Goal: Task Accomplishment & Management: Manage account settings

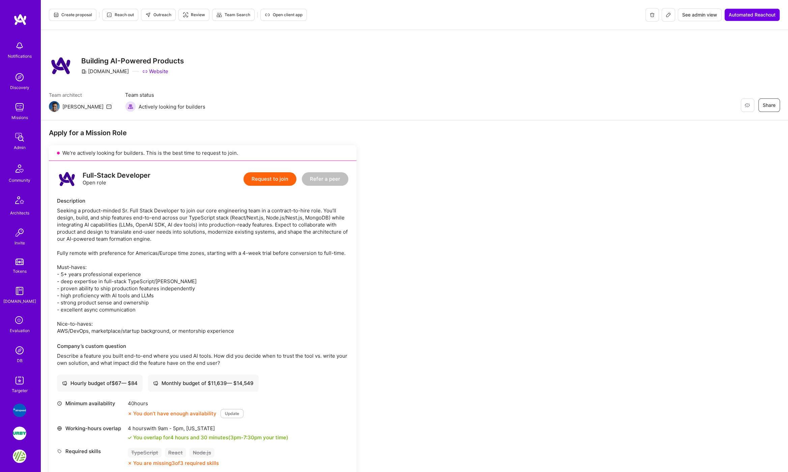
click at [16, 137] on img at bounding box center [19, 137] width 13 height 13
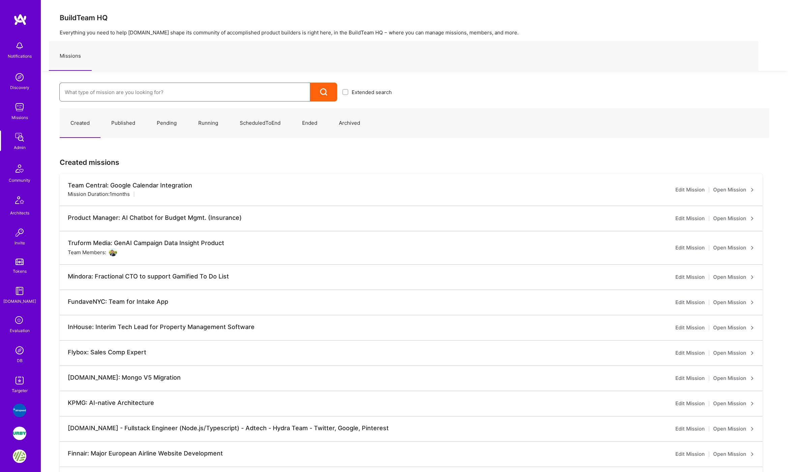
click at [94, 92] on input at bounding box center [185, 92] width 240 height 17
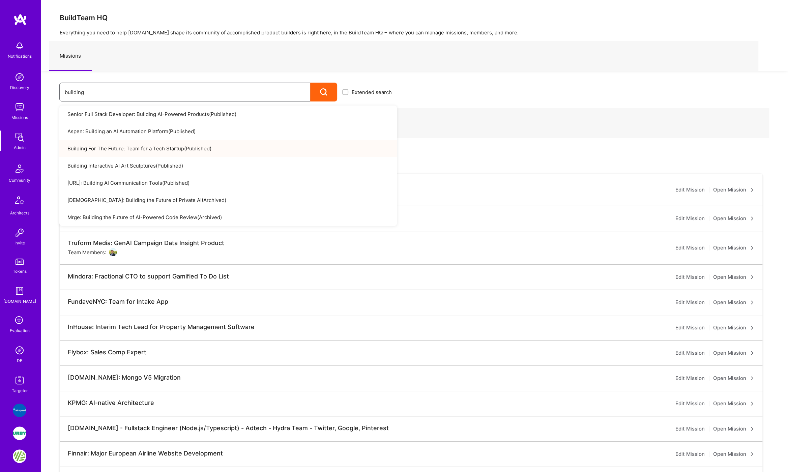
type input "building"
click at [104, 147] on link "Building For The Future: Team for a Tech Startup ( Published )" at bounding box center [228, 148] width 338 height 17
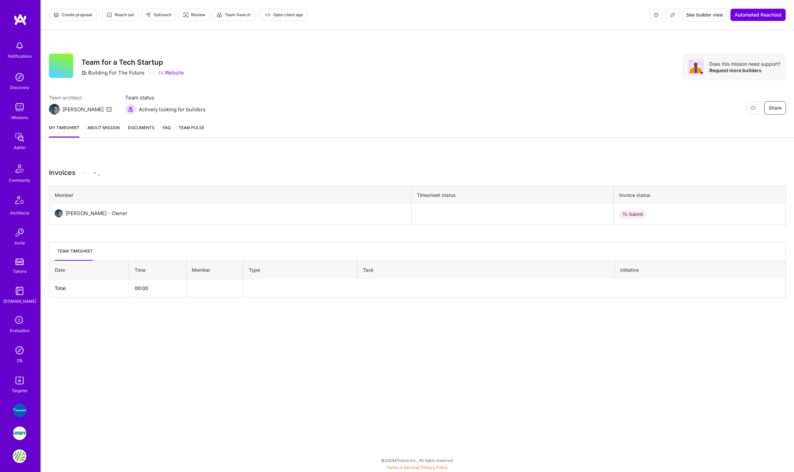
click at [105, 128] on link "About Mission" at bounding box center [103, 130] width 32 height 13
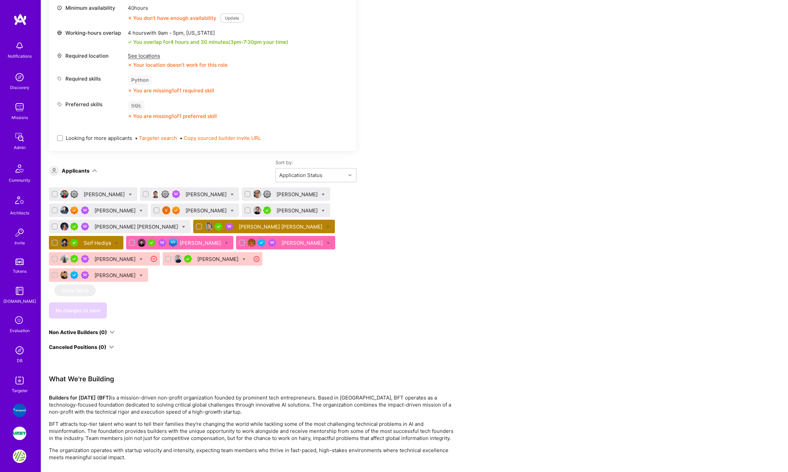
scroll to position [1586, 0]
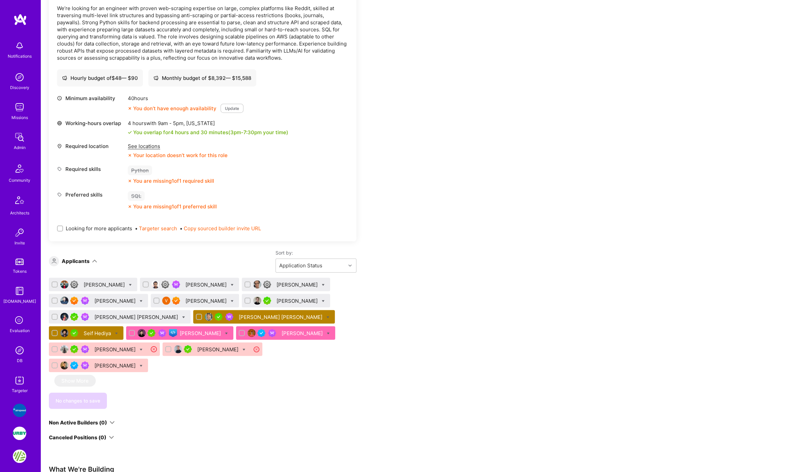
click at [107, 298] on div "[PERSON_NAME]" at bounding box center [115, 301] width 43 height 7
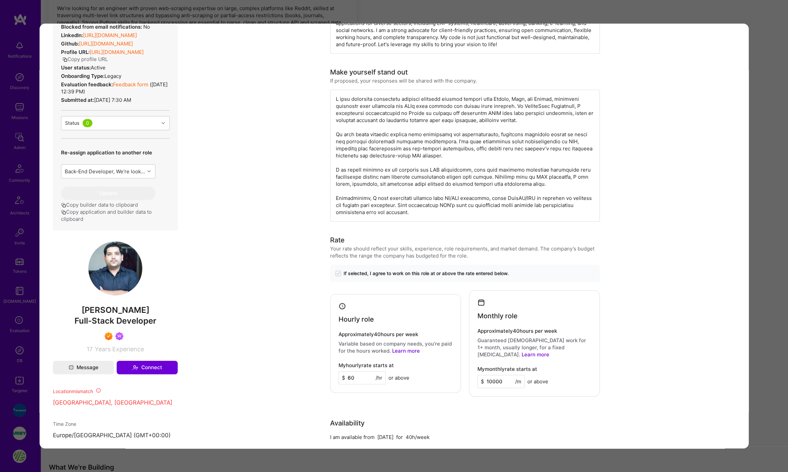
scroll to position [169, 0]
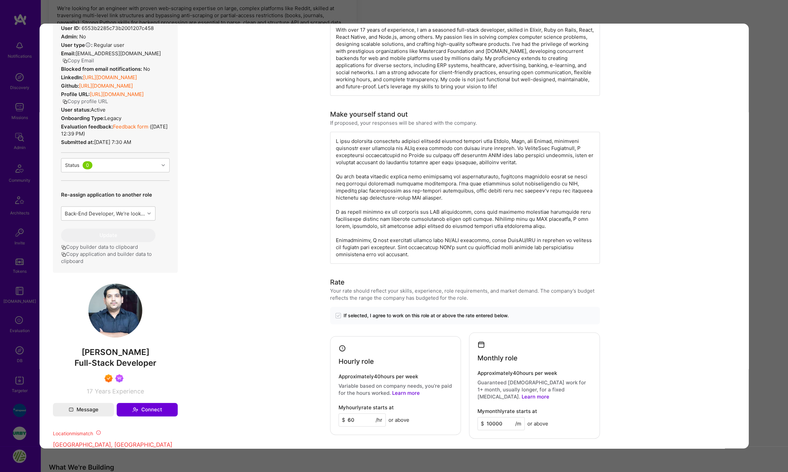
click at [773, 33] on div "Application 4 of 14 Builder Missing Requirements Required Location See location…" at bounding box center [394, 236] width 788 height 472
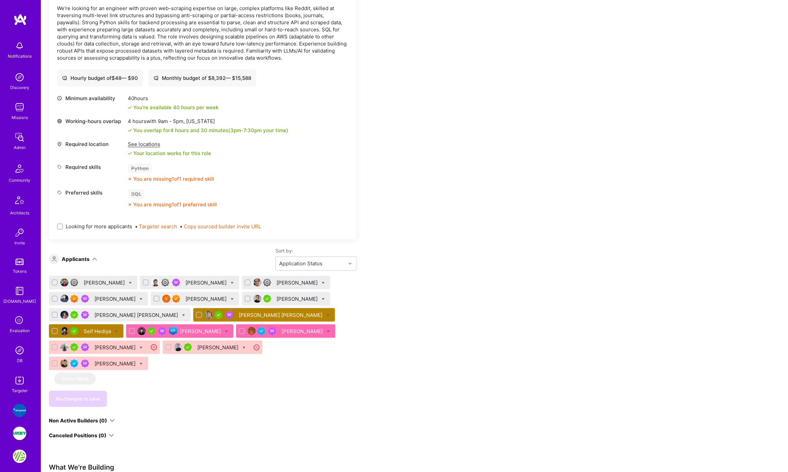
click at [190, 328] on div "[PERSON_NAME]" at bounding box center [201, 331] width 43 height 7
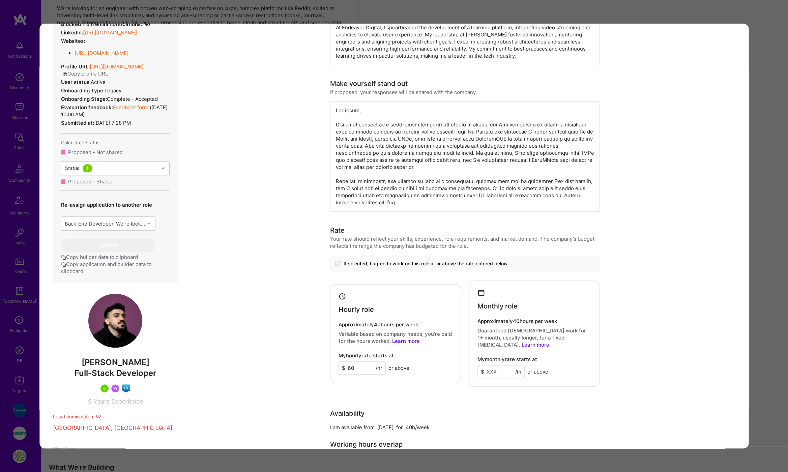
scroll to position [247, 0]
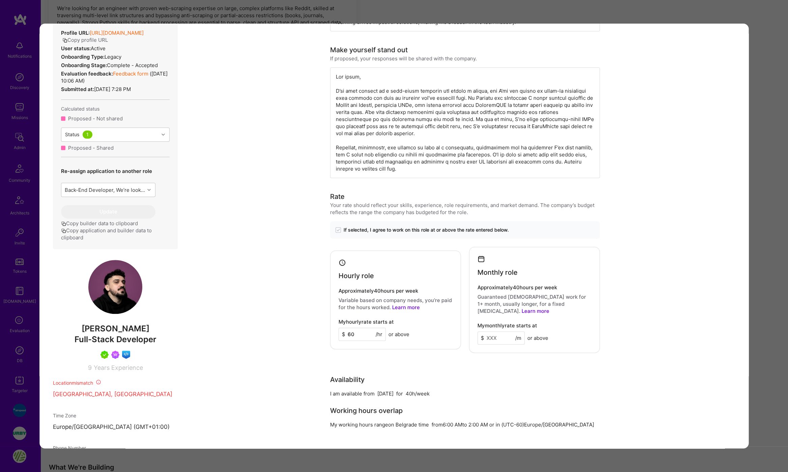
click at [767, 236] on div "Application 10 of 14 Builder Missing Requirements Required Location See locatio…" at bounding box center [394, 236] width 788 height 472
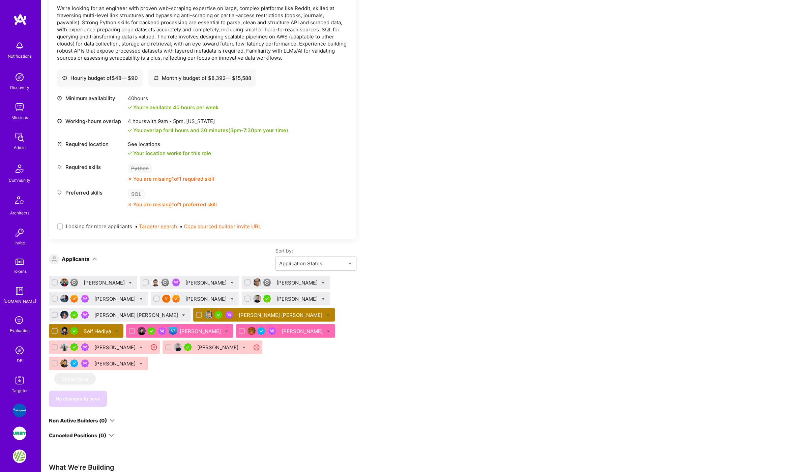
click at [287, 328] on div "[PERSON_NAME]" at bounding box center [303, 331] width 43 height 7
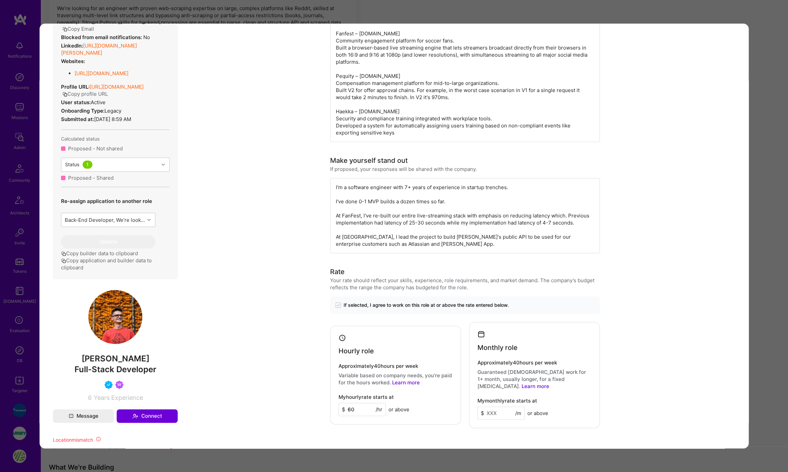
scroll to position [270, 0]
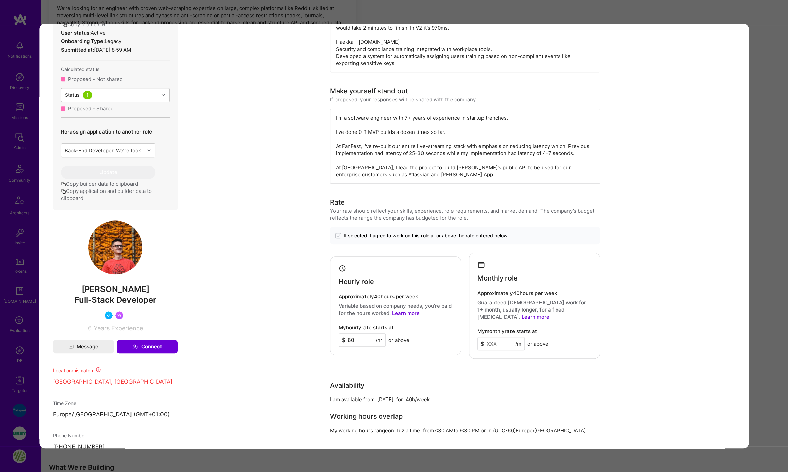
click at [775, 128] on div "Application 11 of 14 Builder Missing Requirements Required Location See locatio…" at bounding box center [394, 236] width 788 height 472
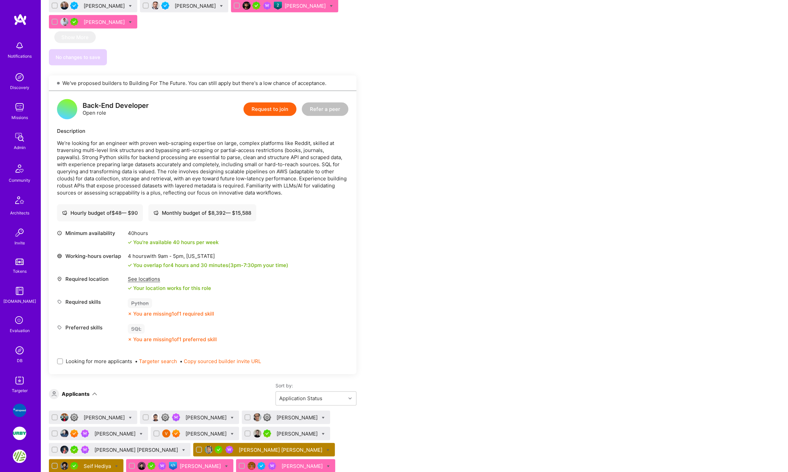
scroll to position [1787, 0]
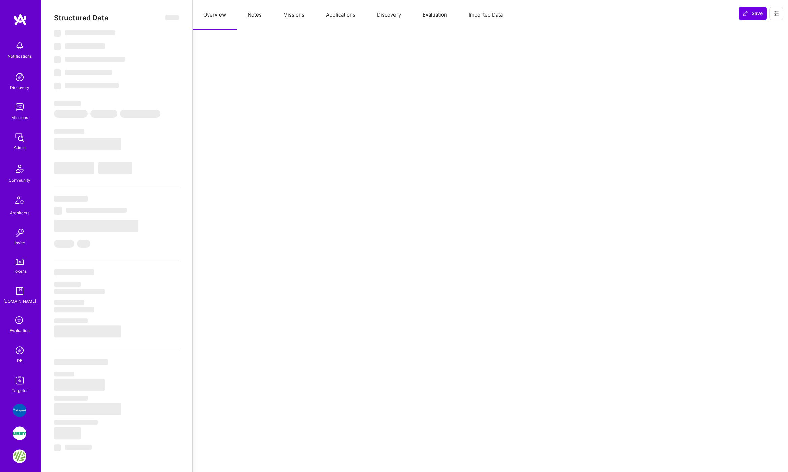
select select "Right Now"
select select "5"
select select "7"
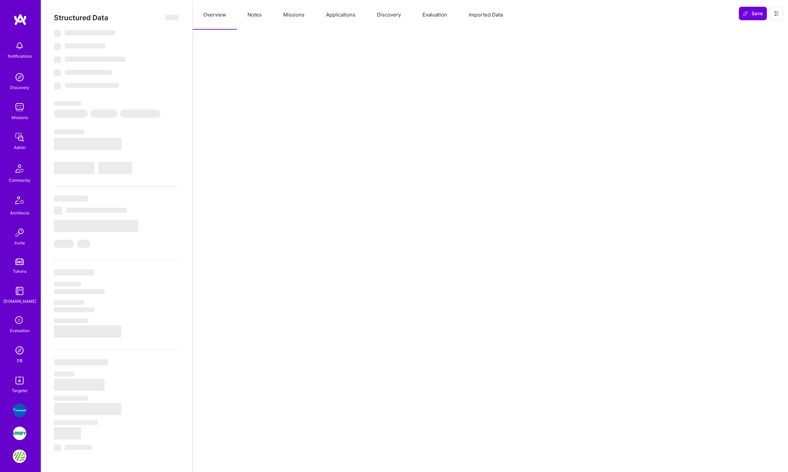
select select "US"
click at [295, 15] on button "Missions" at bounding box center [294, 15] width 43 height 30
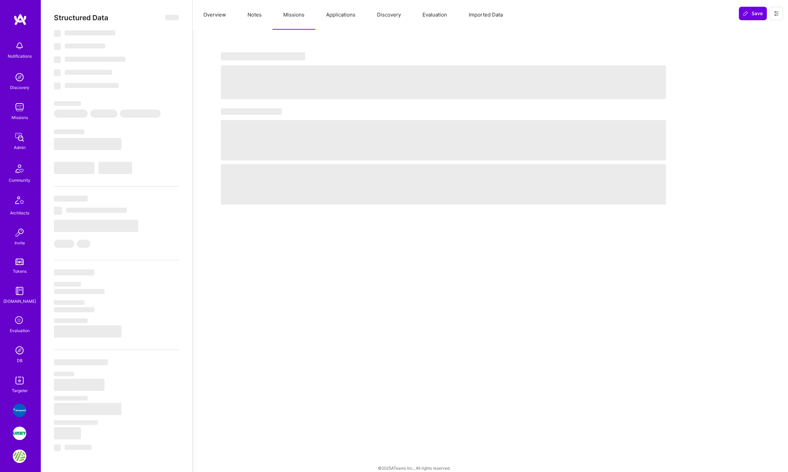
select select "Right Now"
select select "5"
select select "7"
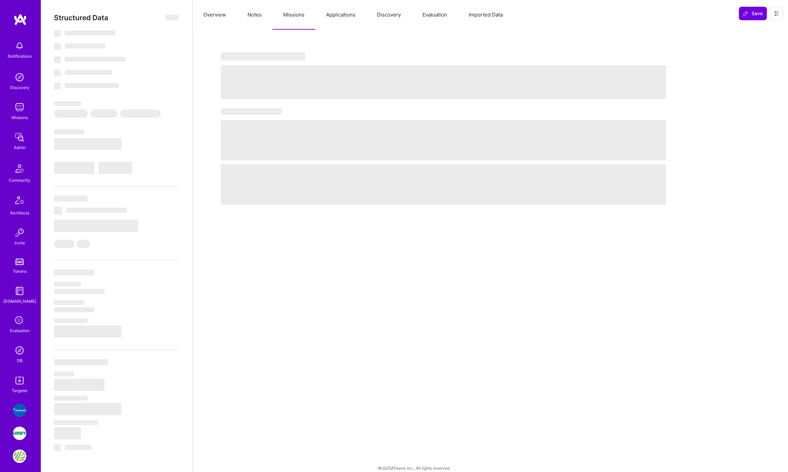
select select "US"
